Goal: Information Seeking & Learning: Learn about a topic

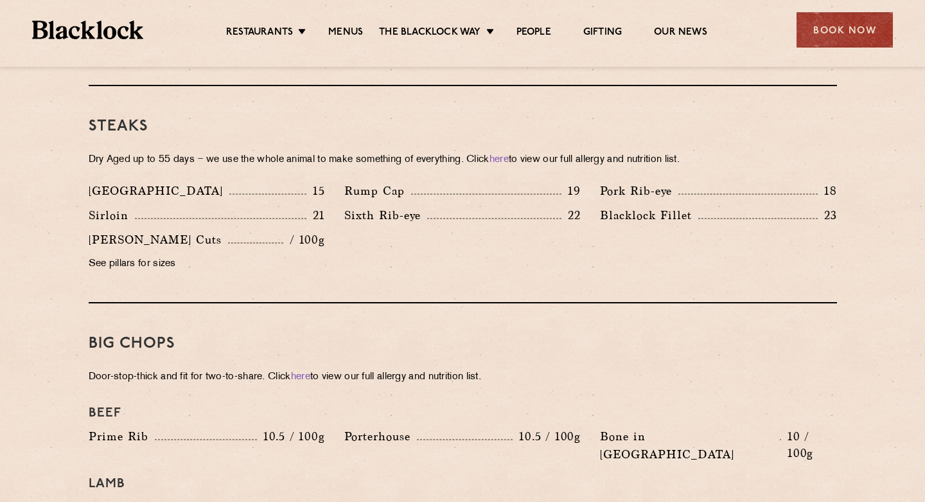
scroll to position [1180, 0]
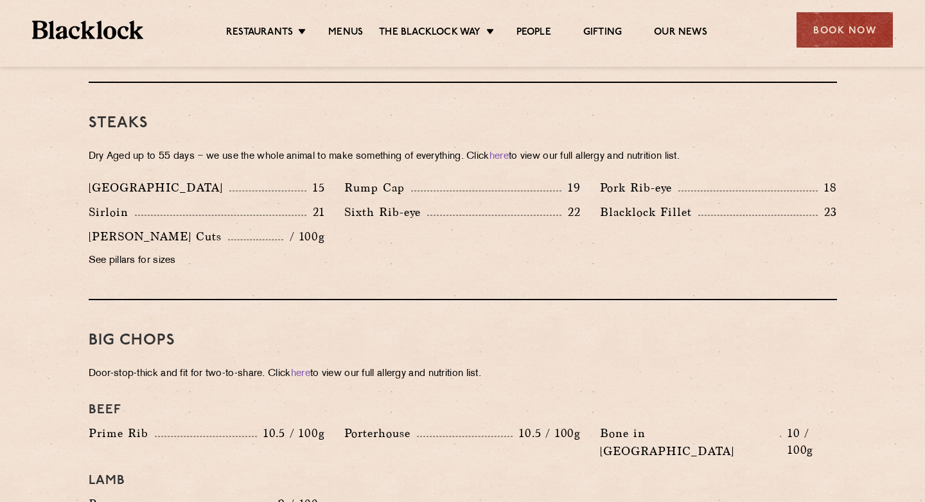
click at [311, 228] on p "/ 100g" at bounding box center [304, 236] width 42 height 17
drag, startPoint x: 282, startPoint y: 218, endPoint x: 331, endPoint y: 218, distance: 49.4
click at [304, 227] on div "Butcher's Cuts / 100g" at bounding box center [207, 236] width 236 height 18
click at [331, 227] on div "Butcher's Cuts / 100g See pillars for sizes" at bounding box center [207, 251] width 256 height 49
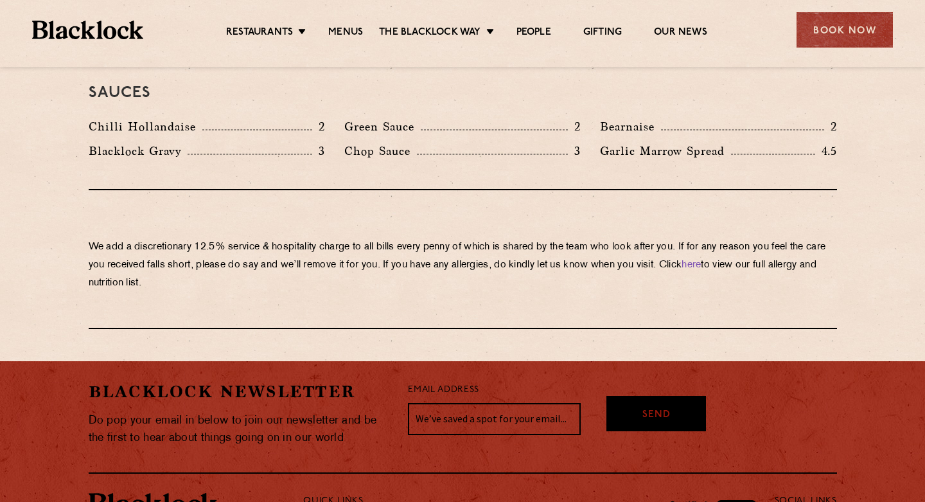
scroll to position [2270, 0]
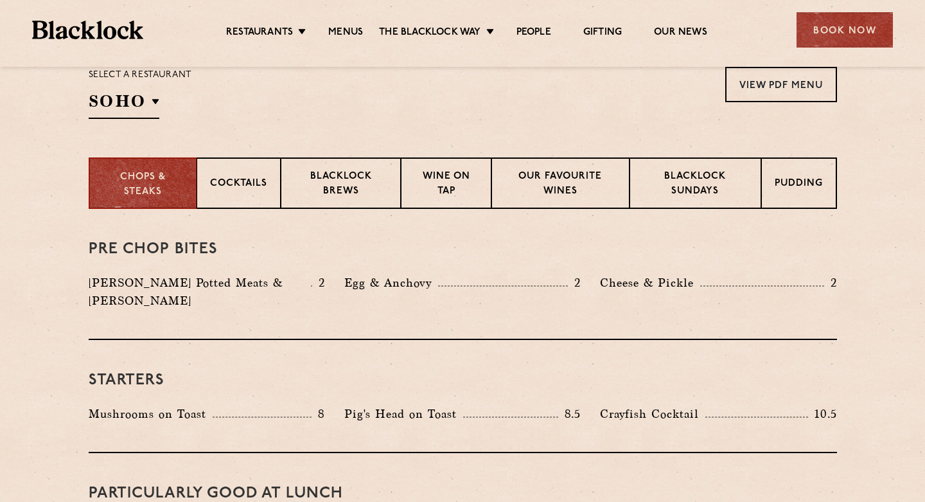
scroll to position [424, 0]
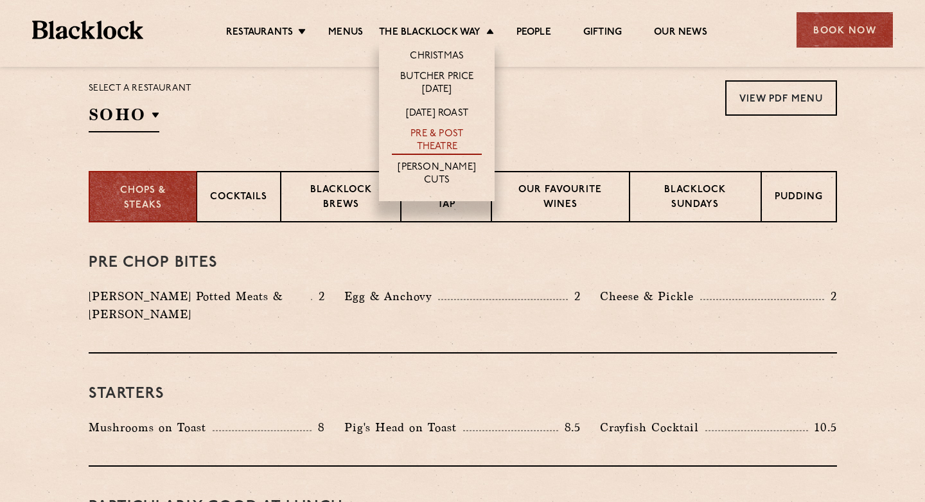
click at [438, 134] on link "Pre & Post Theatre" at bounding box center [437, 141] width 90 height 27
